Goal: Information Seeking & Learning: Learn about a topic

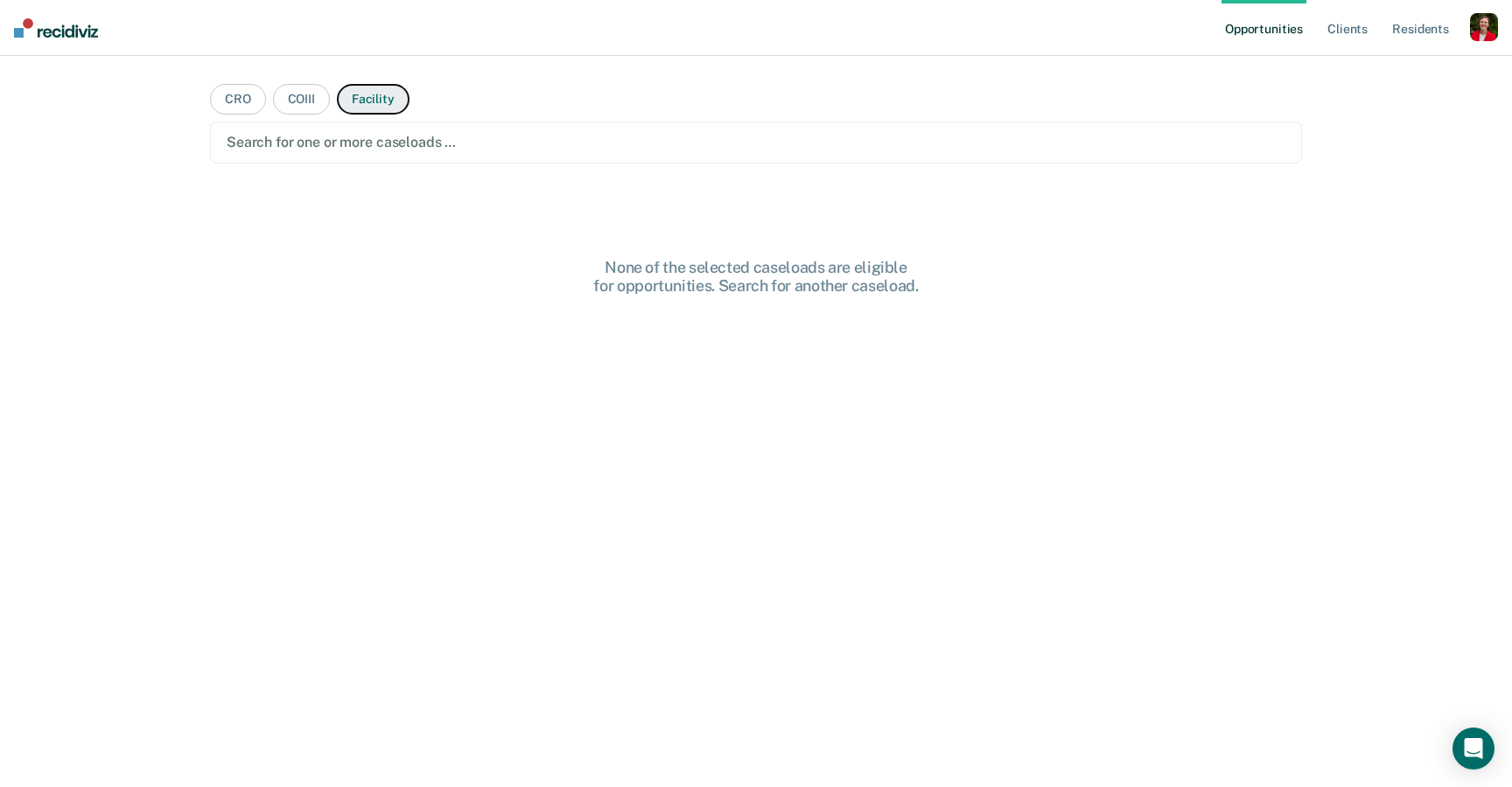
click at [378, 90] on button "Facility" at bounding box center [373, 100] width 73 height 31
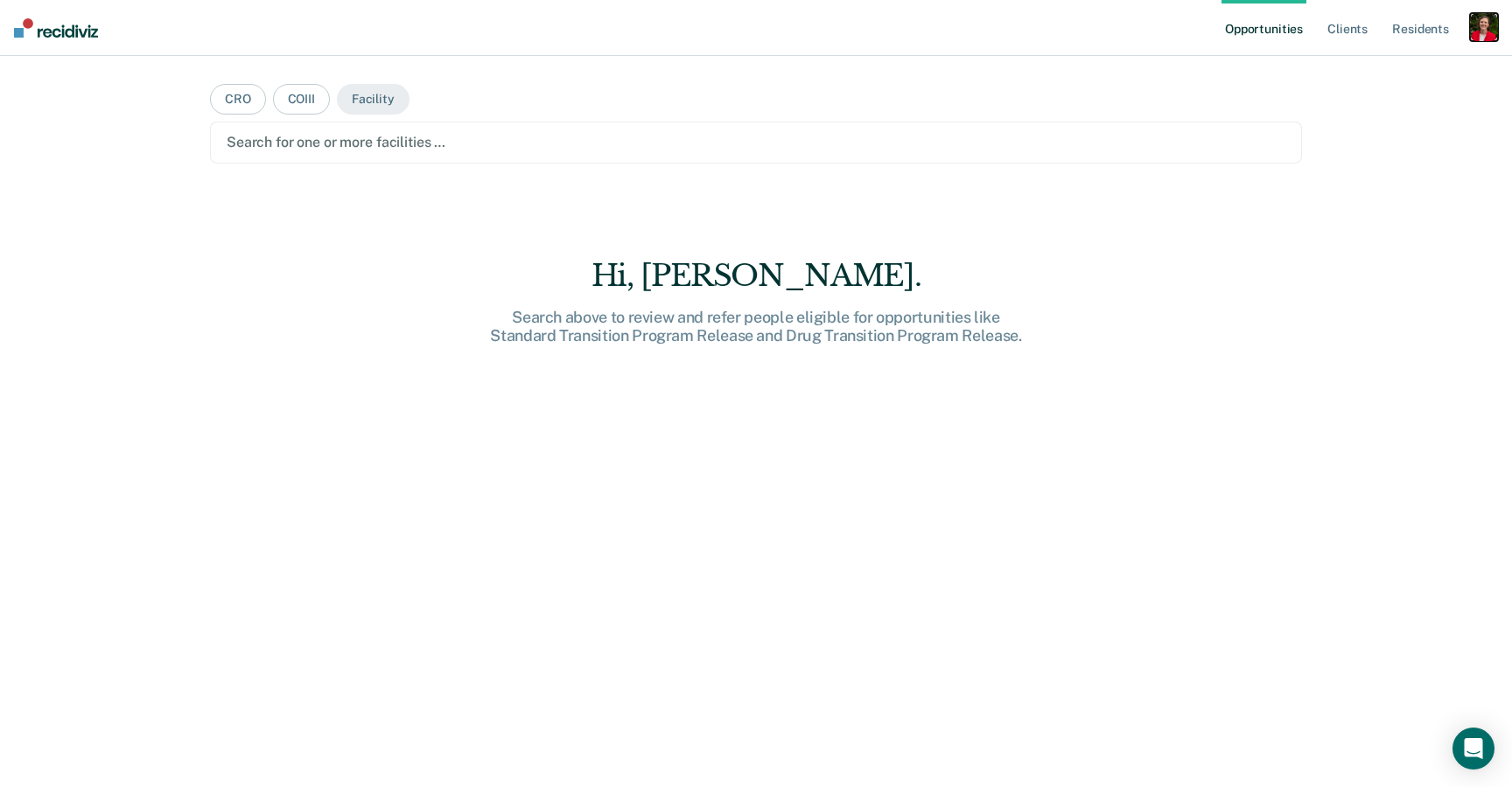
click at [1492, 26] on div "button" at bounding box center [1484, 26] width 28 height 28
click at [1361, 68] on link "Profile" at bounding box center [1413, 71] width 141 height 15
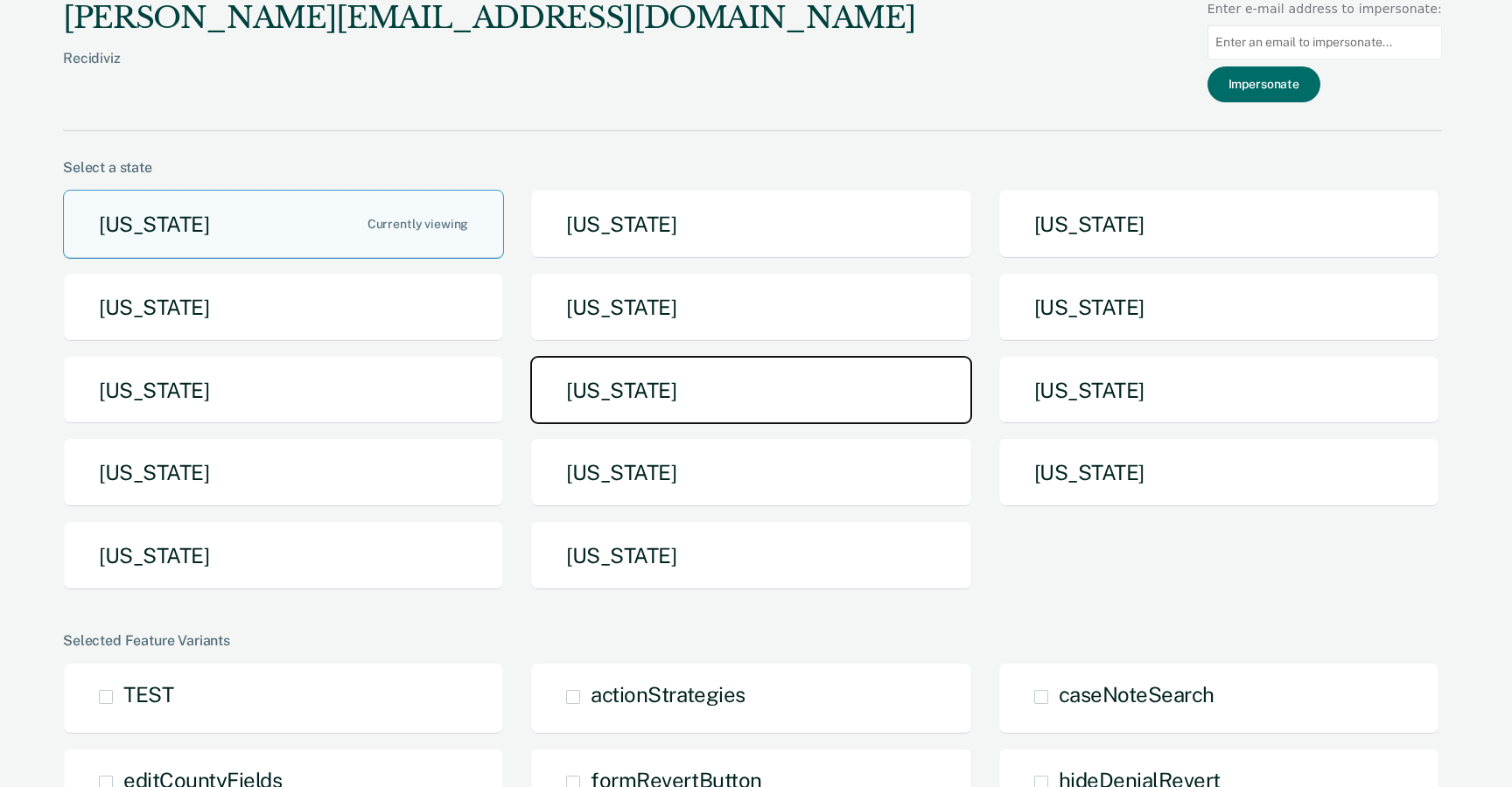
click at [634, 404] on button "Missouri" at bounding box center [751, 391] width 441 height 69
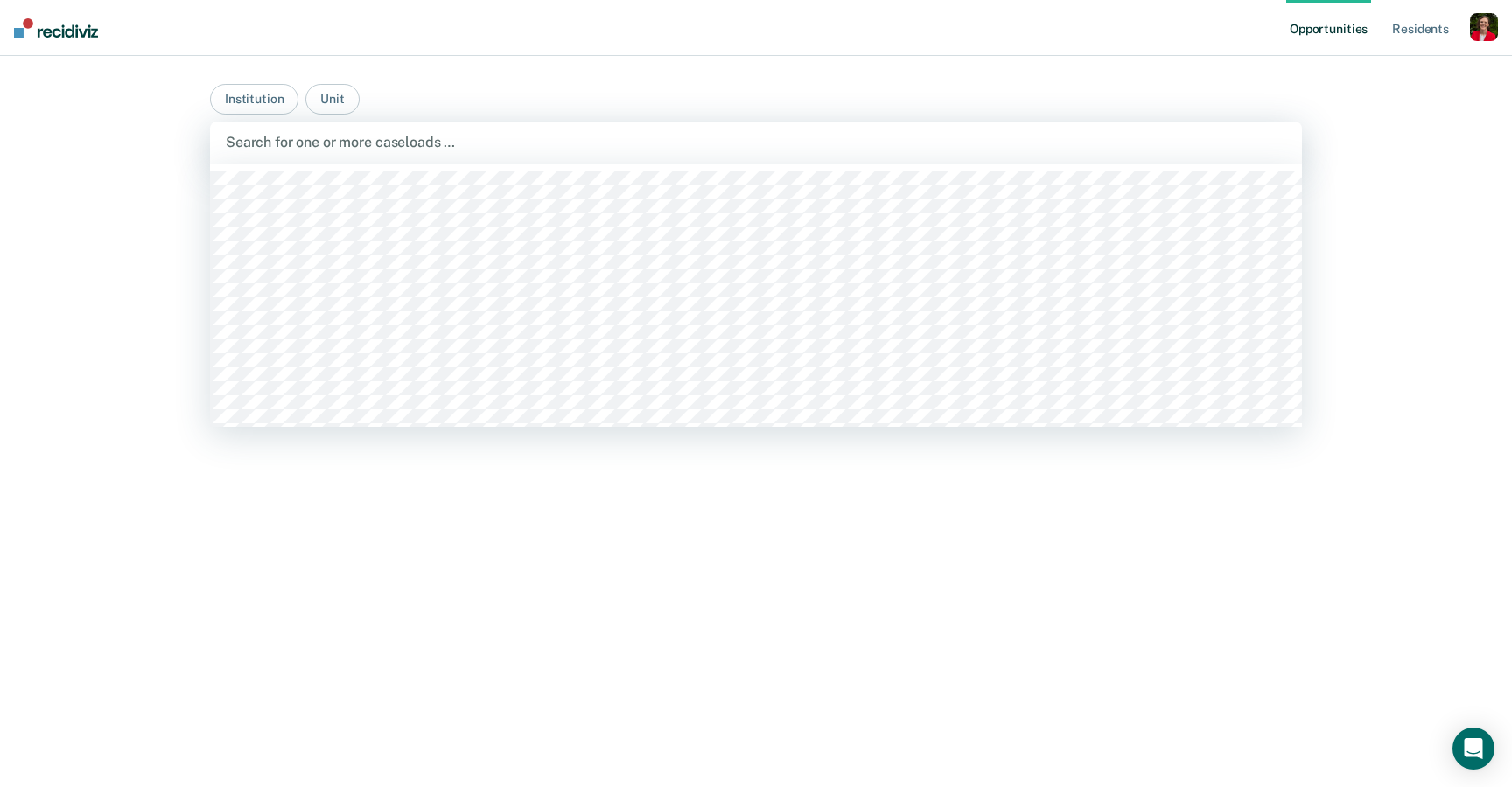
click at [331, 148] on div at bounding box center [755, 142] width 1060 height 20
type input "moberly"
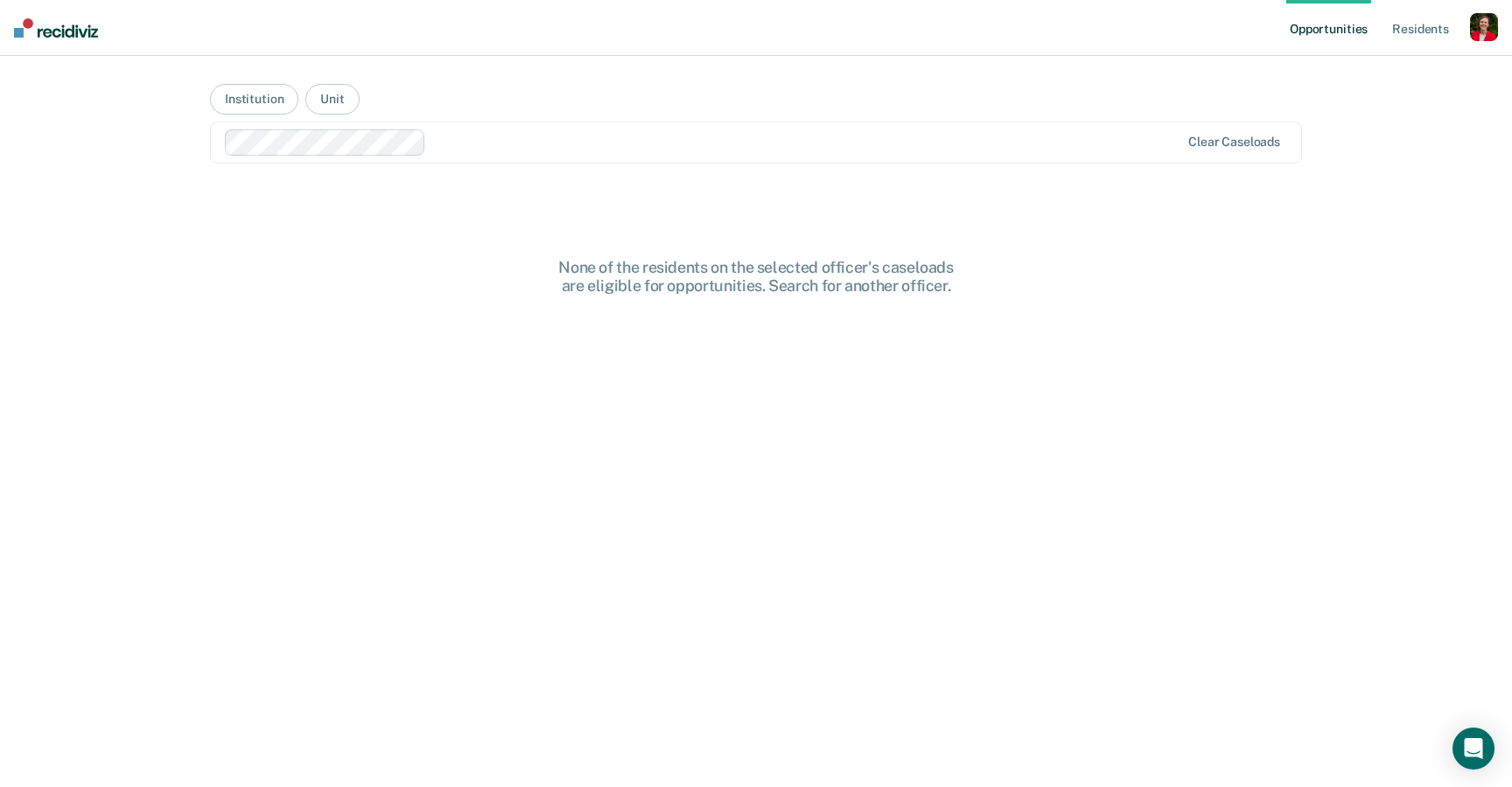
click at [512, 137] on div at bounding box center [805, 142] width 746 height 20
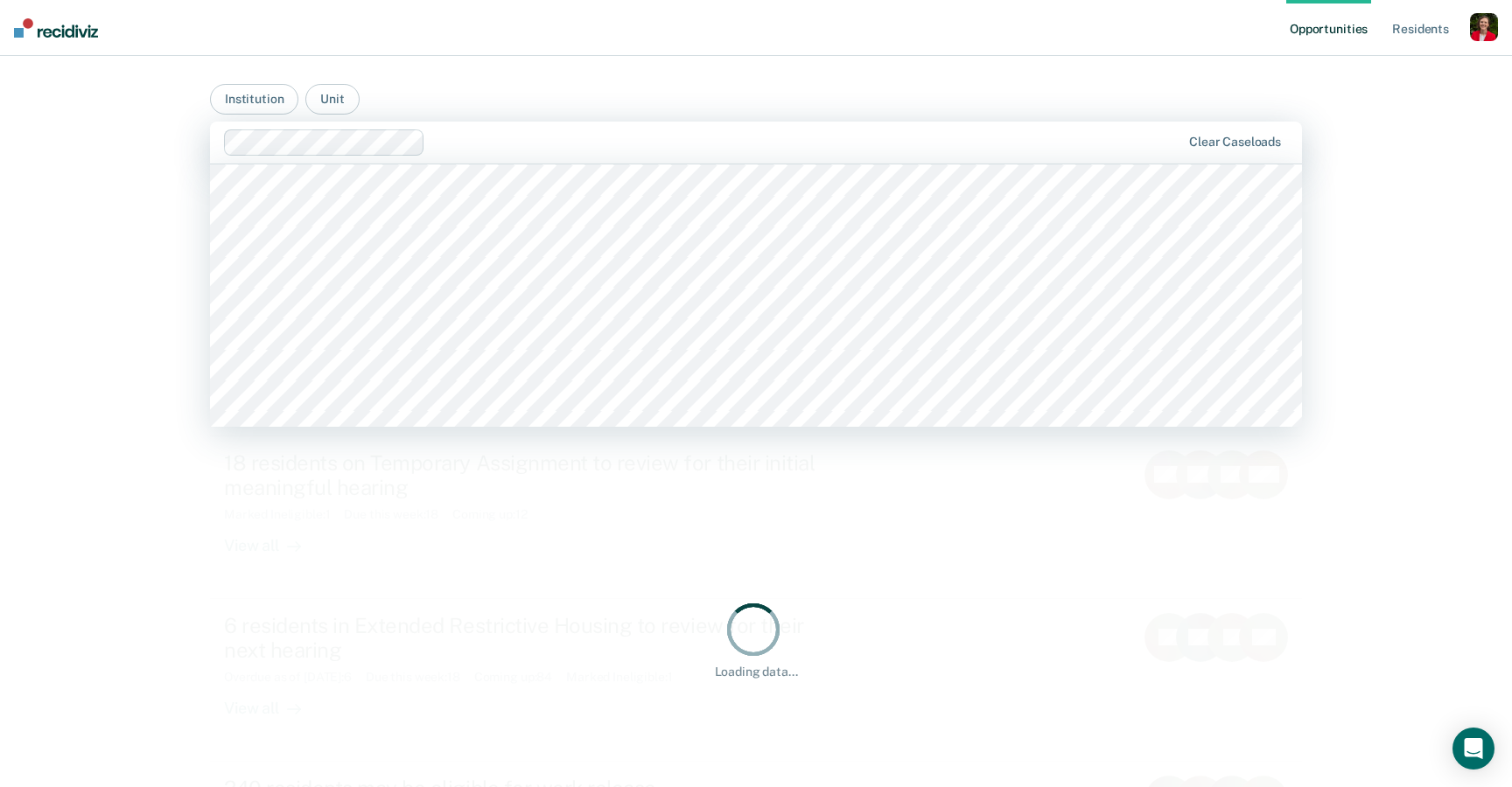
scroll to position [3067, 0]
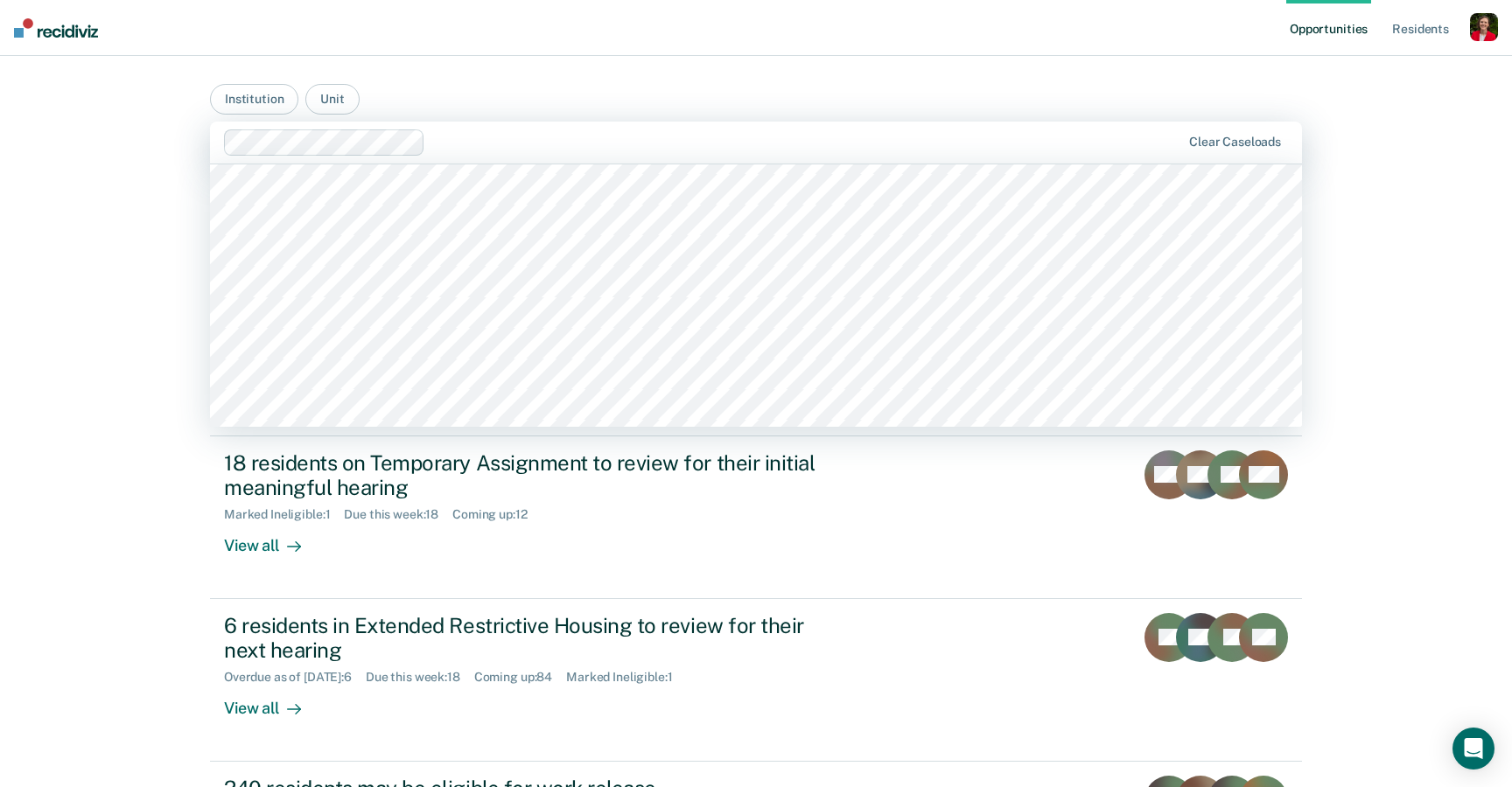
click at [173, 321] on div "Opportunities Resident s Profile How it works Go to System-Level Trends Log Out…" at bounding box center [756, 553] width 1512 height 1107
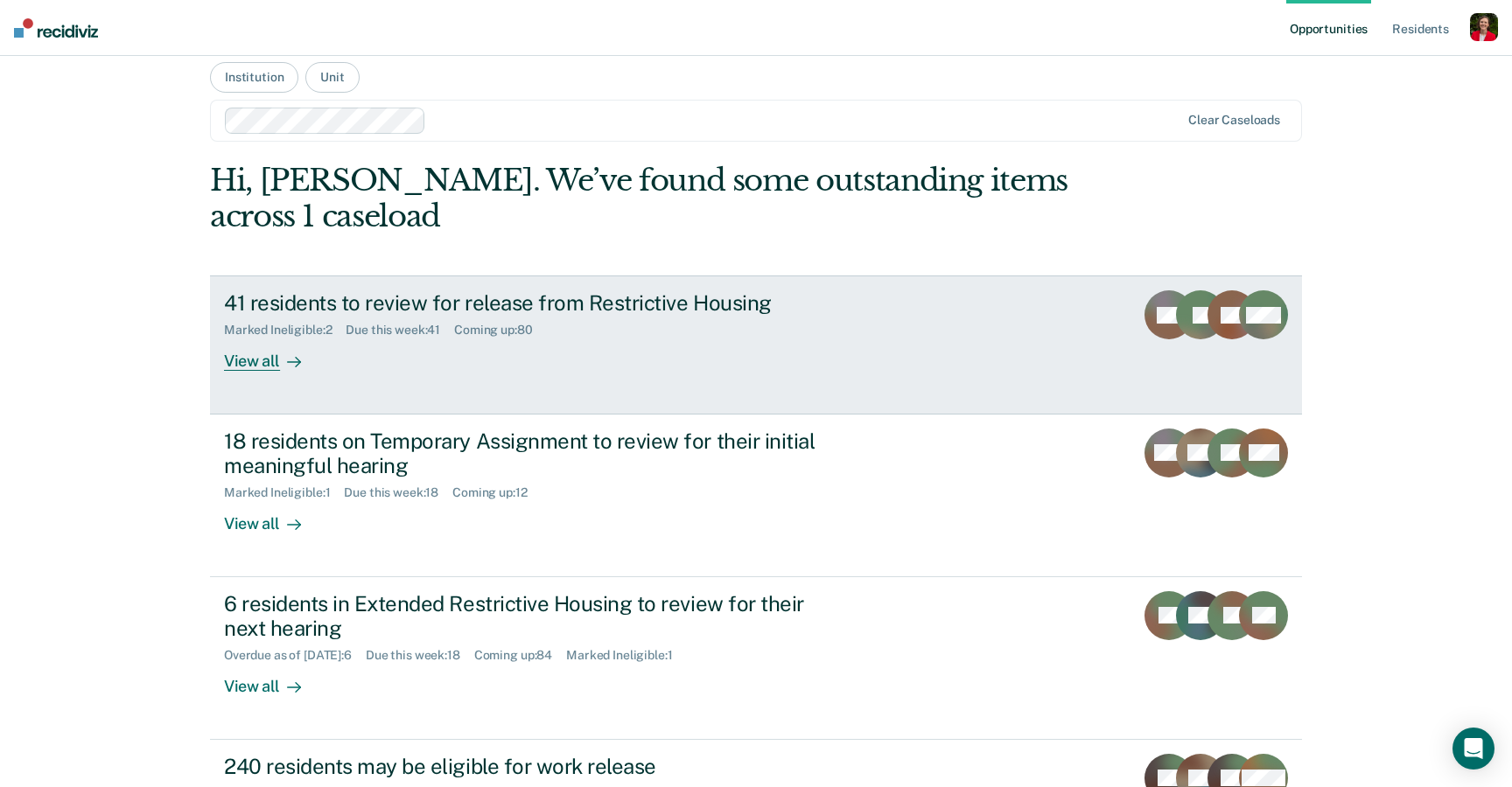
scroll to position [320, 0]
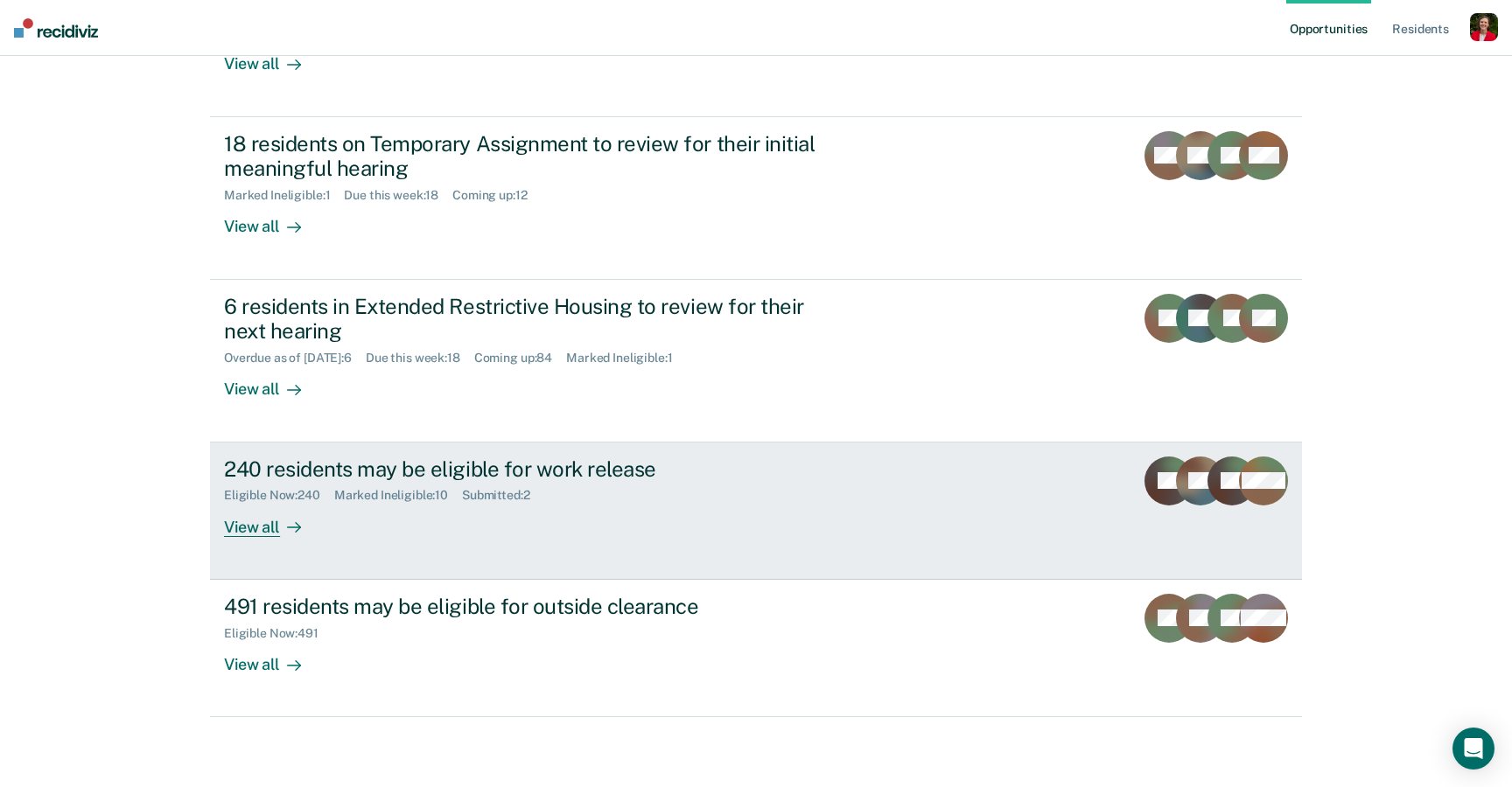
click at [360, 519] on div "240 residents may be eligible for work release Eligible Now : 240 Marked Inelig…" at bounding box center [551, 497] width 656 height 80
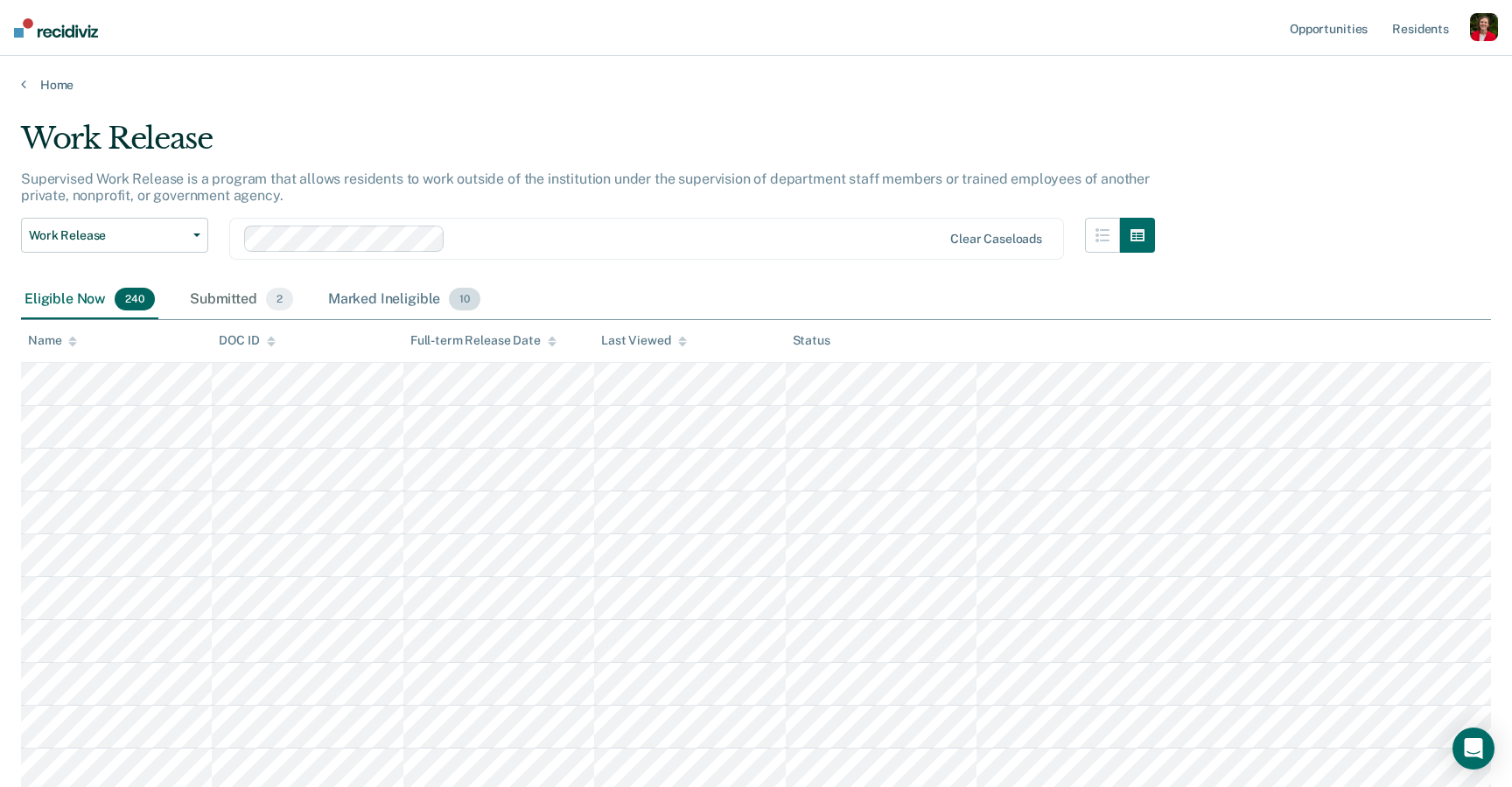
click at [402, 295] on div "Marked Ineligible 10" at bounding box center [404, 300] width 159 height 38
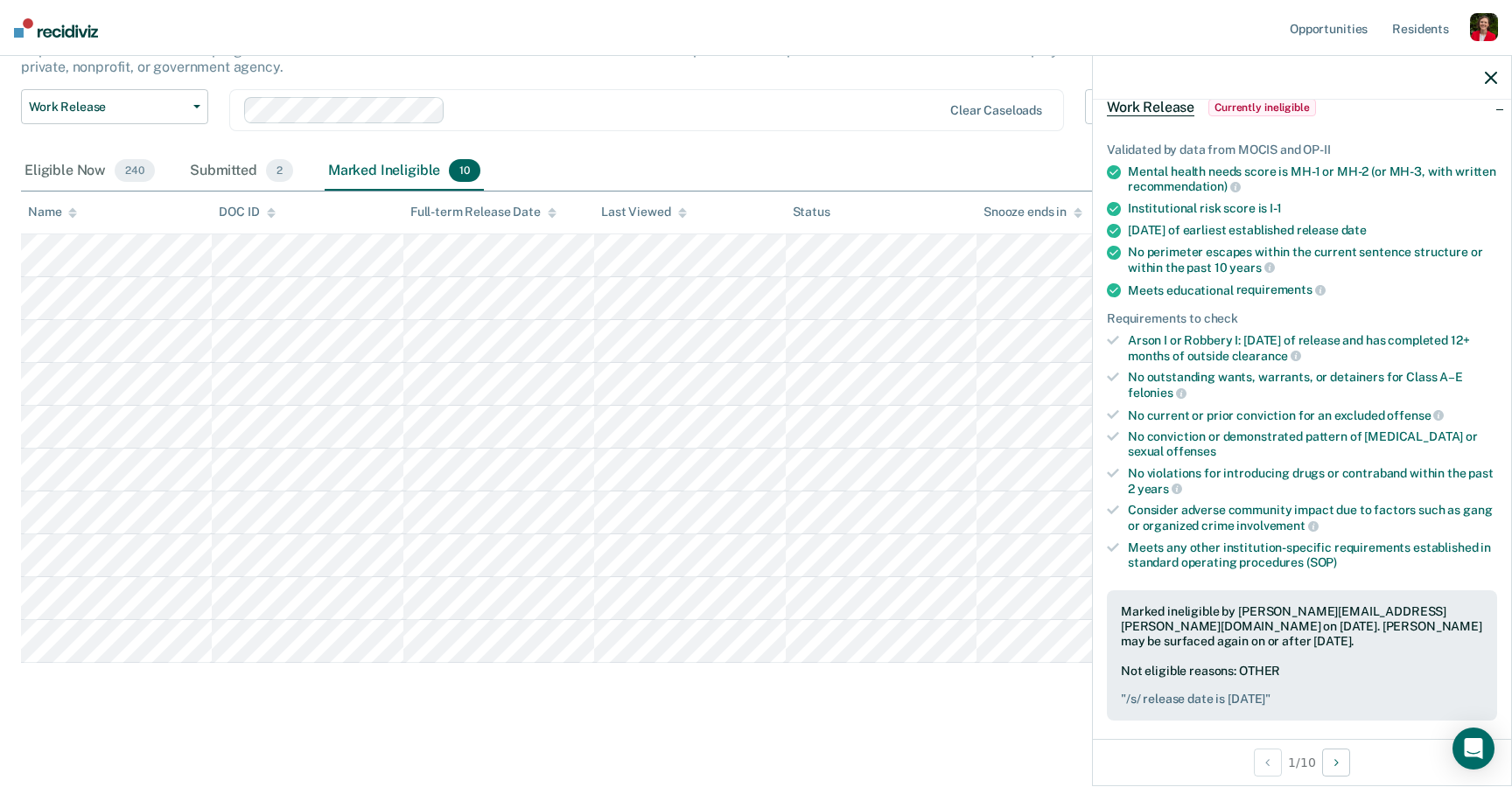
scroll to position [171, 0]
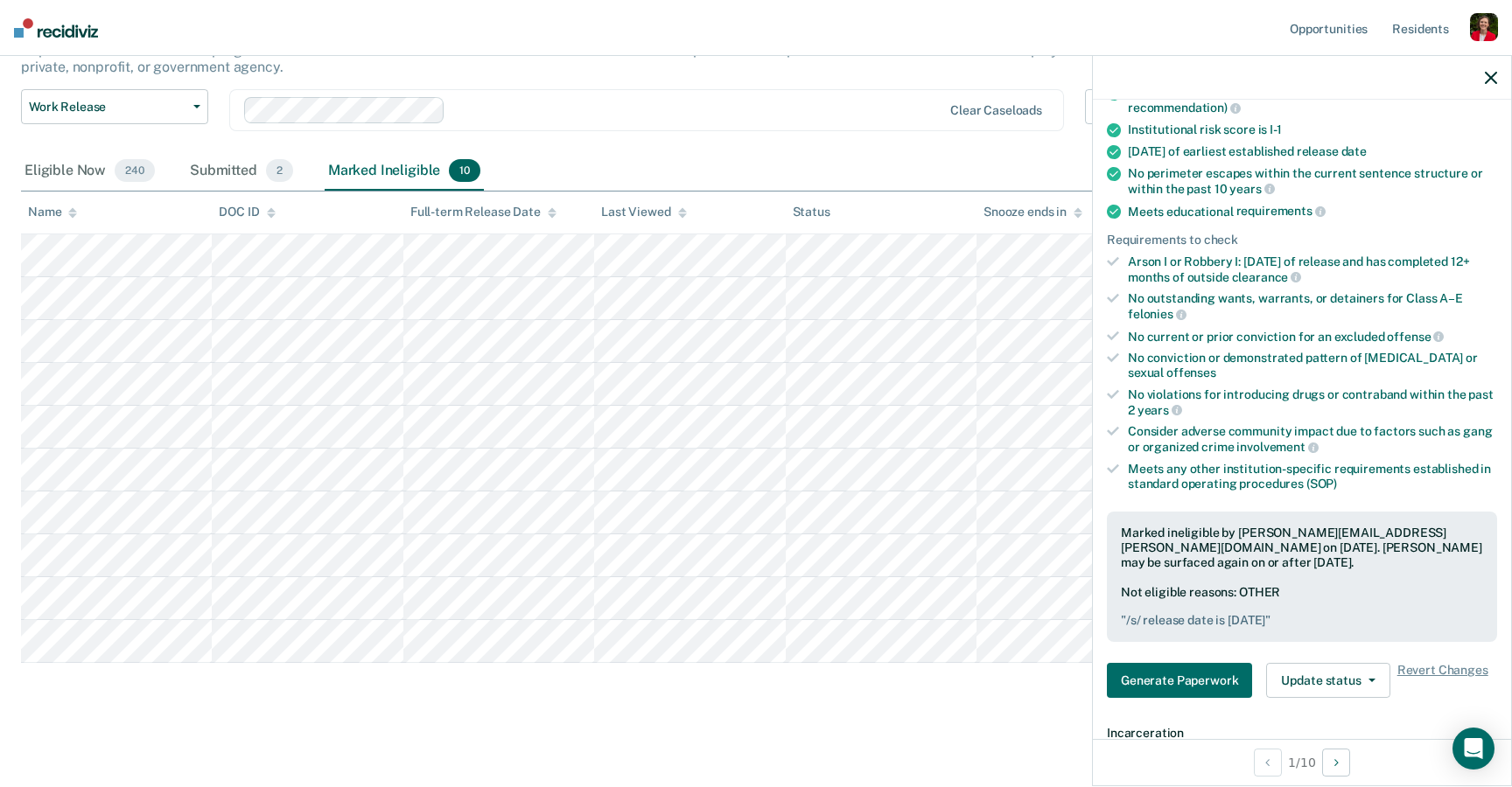
click at [797, 130] on div "Work Release Release from Restrictive Housing Temporary Assignment Extended Res…" at bounding box center [588, 121] width 1134 height 63
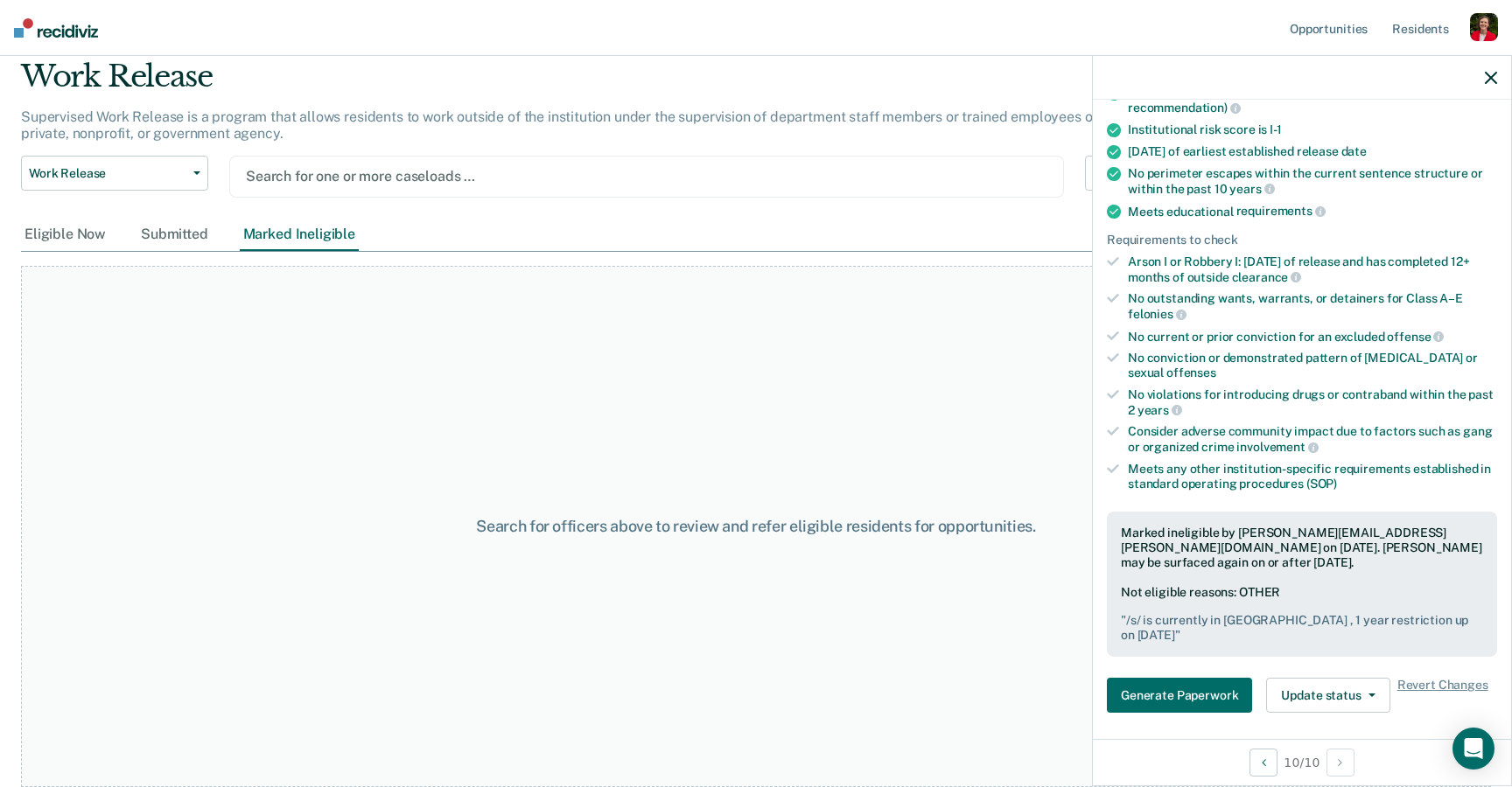
scroll to position [61, 0]
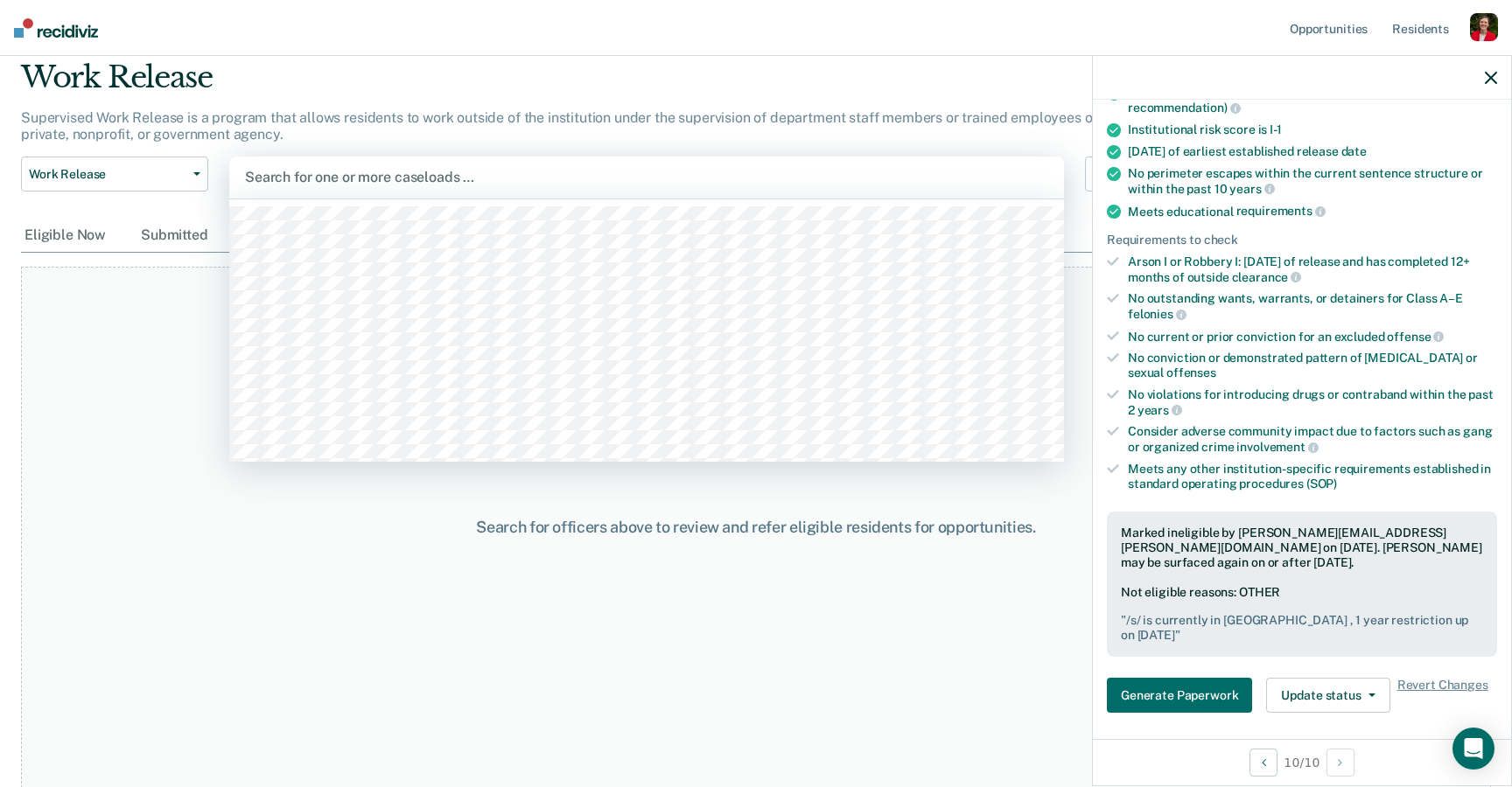
click at [387, 184] on div at bounding box center [646, 177] width 803 height 20
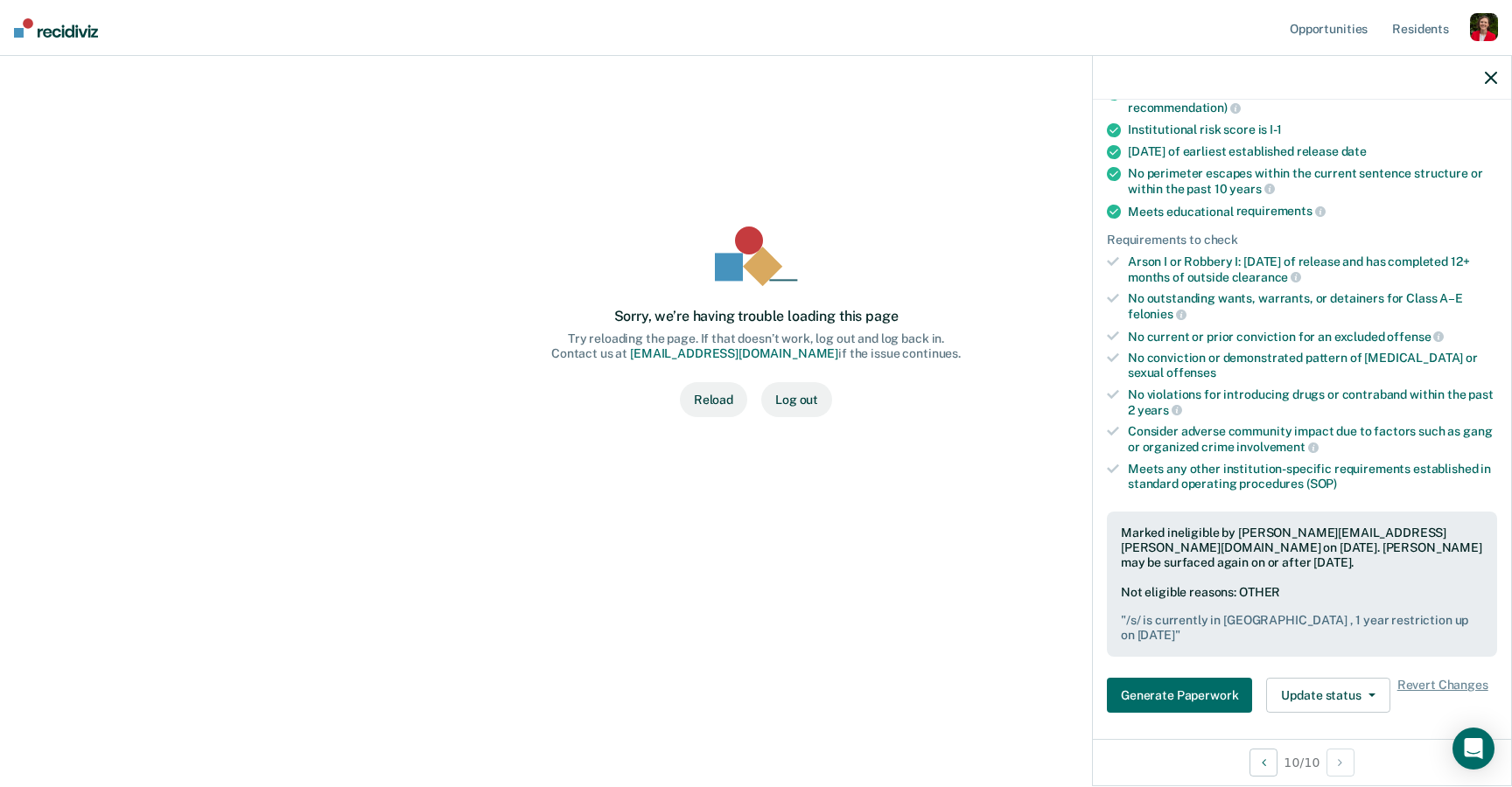
scroll to position [0, 0]
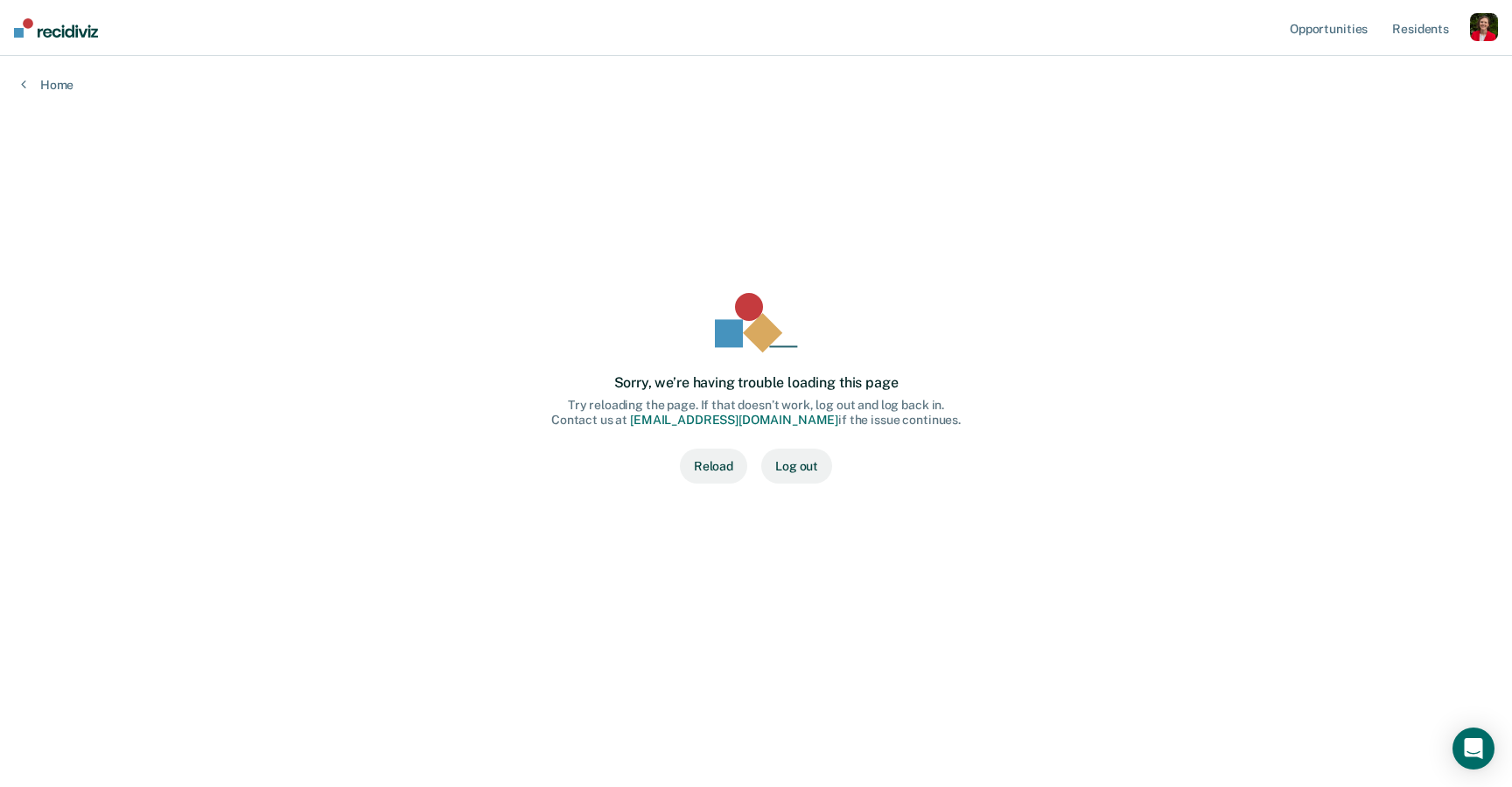
click at [700, 451] on button "Reload" at bounding box center [713, 466] width 68 height 35
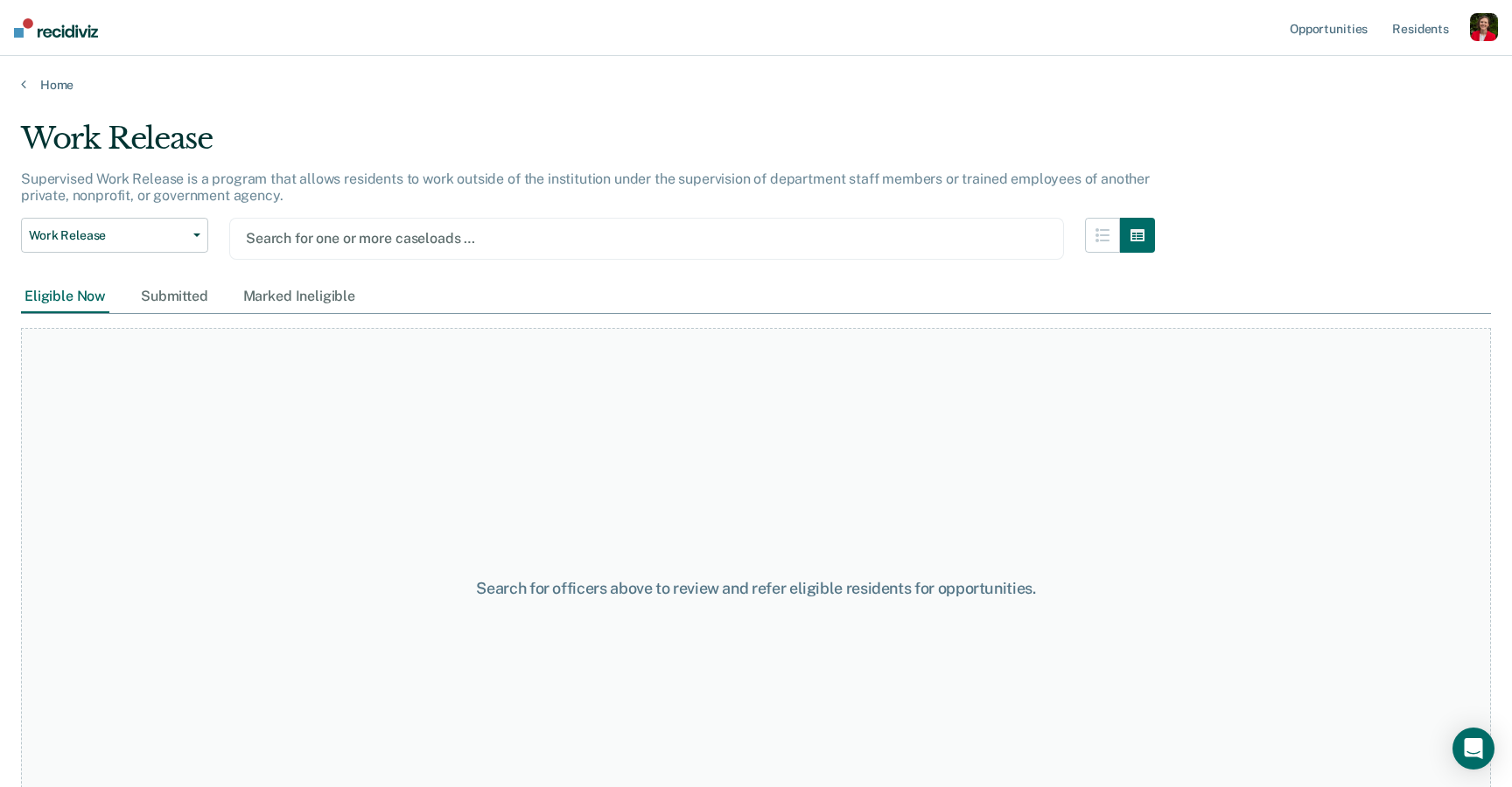
click at [348, 232] on div at bounding box center [646, 238] width 802 height 20
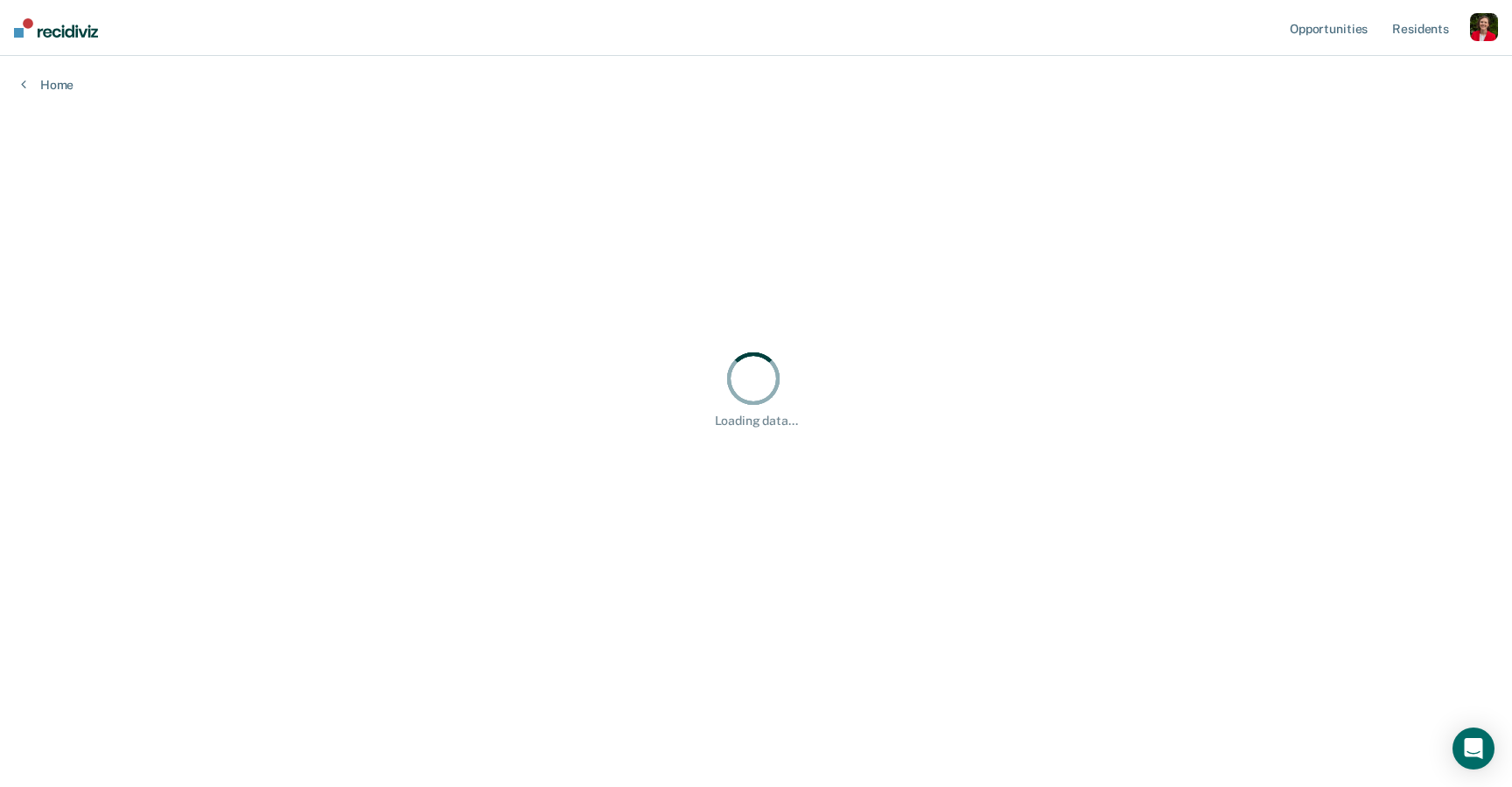
click at [478, 129] on div "Loading data..." at bounding box center [756, 388] width 1470 height 535
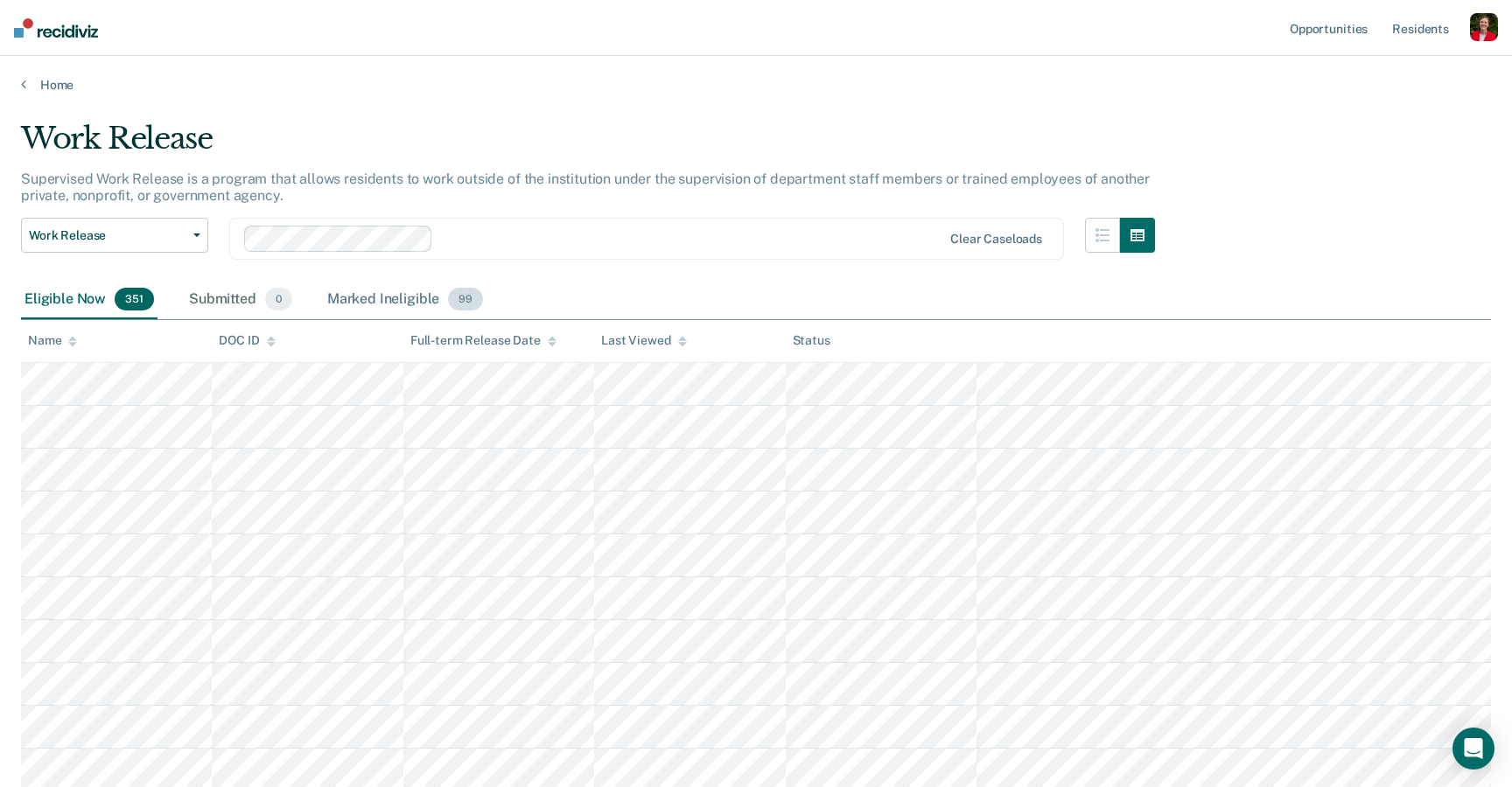
click at [390, 302] on div "Marked Ineligible 99" at bounding box center [404, 300] width 163 height 38
